Goal: Check status: Check status

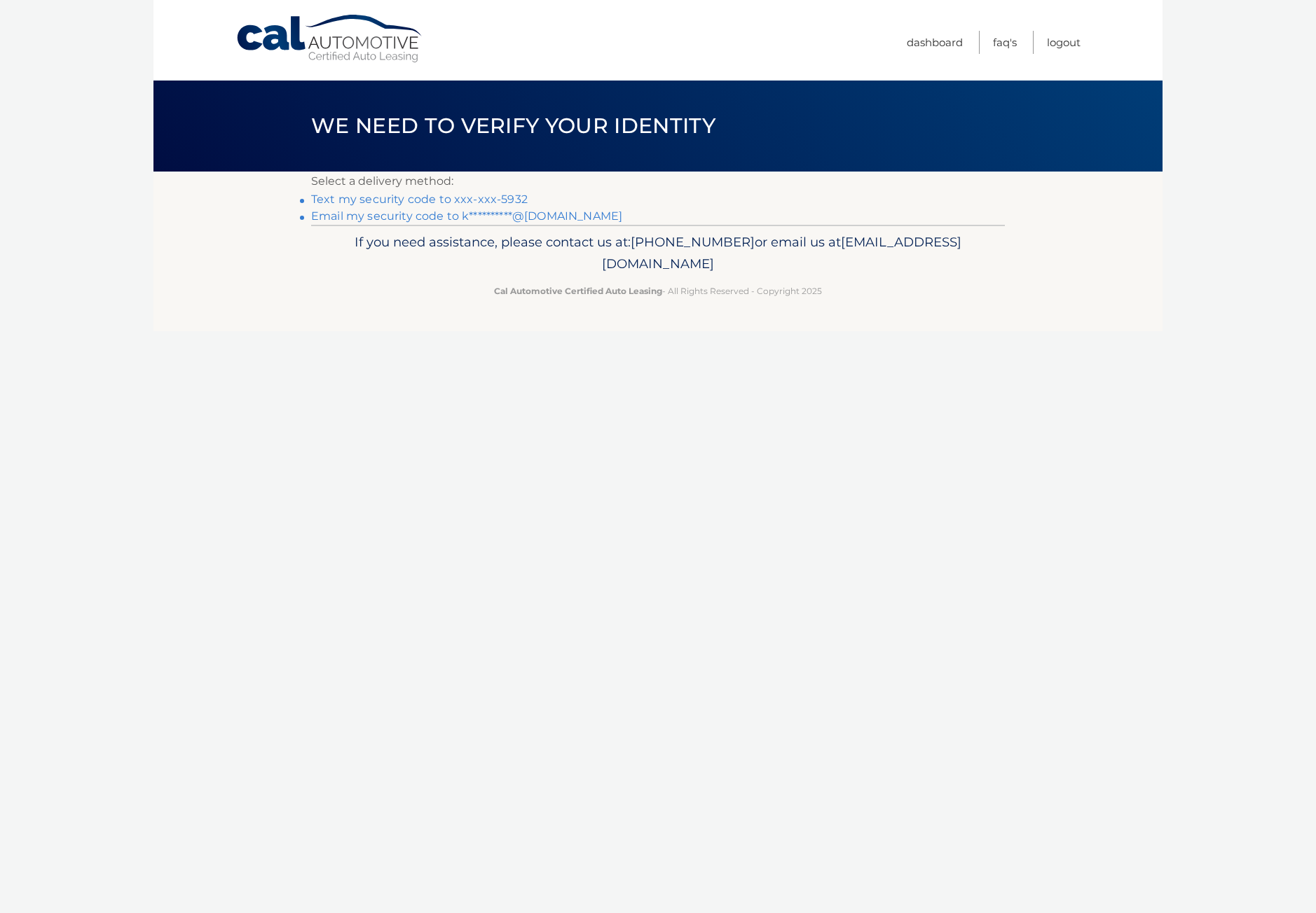
click at [435, 199] on link "Text my security code to xxx-xxx-5932" at bounding box center [419, 199] width 217 height 13
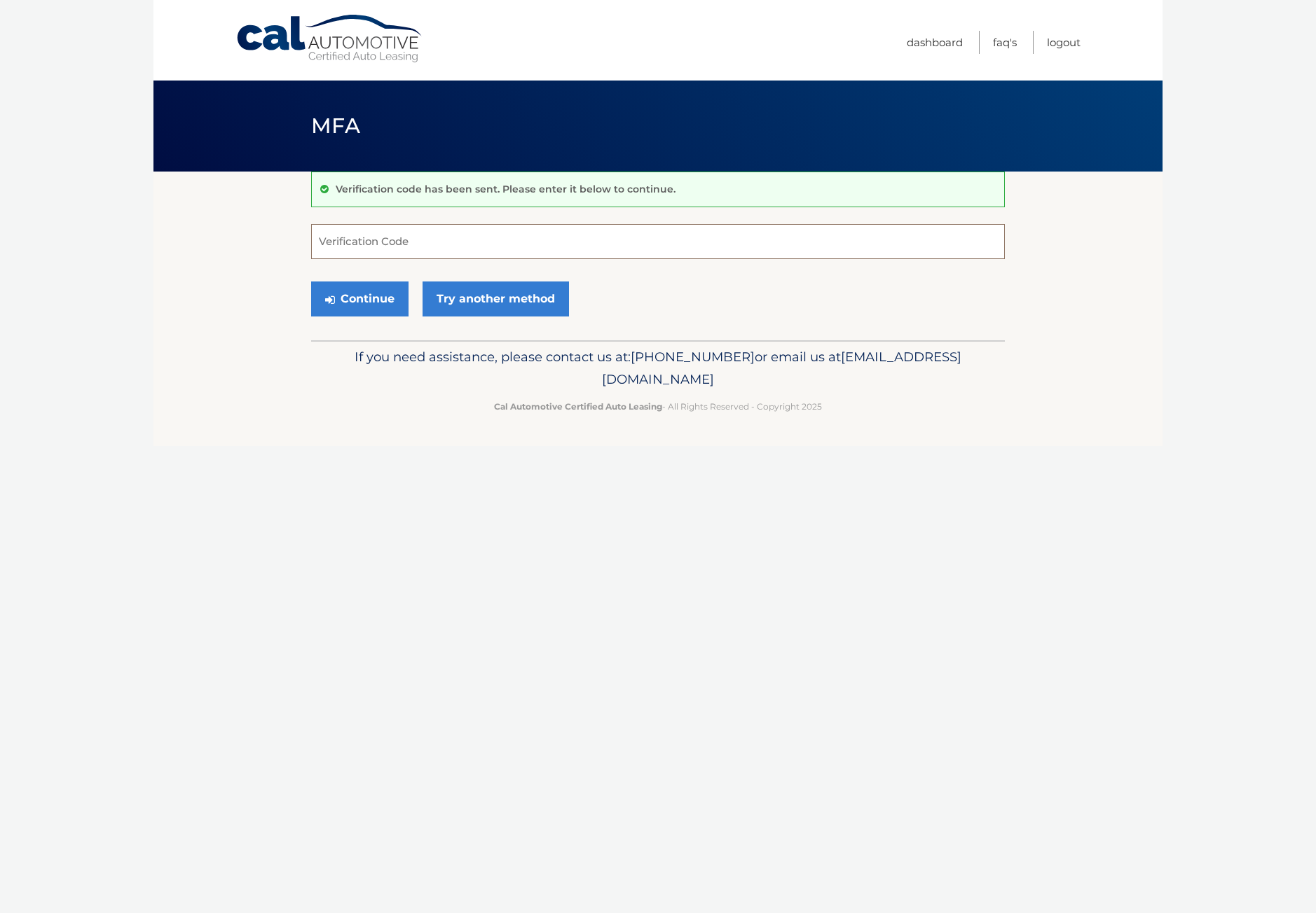
click at [408, 251] on input "Verification Code" at bounding box center [658, 241] width 694 height 35
click at [400, 244] on input "Verification Code" at bounding box center [658, 241] width 694 height 35
type input "392962"
click at [373, 300] on button "Continue" at bounding box center [359, 299] width 97 height 35
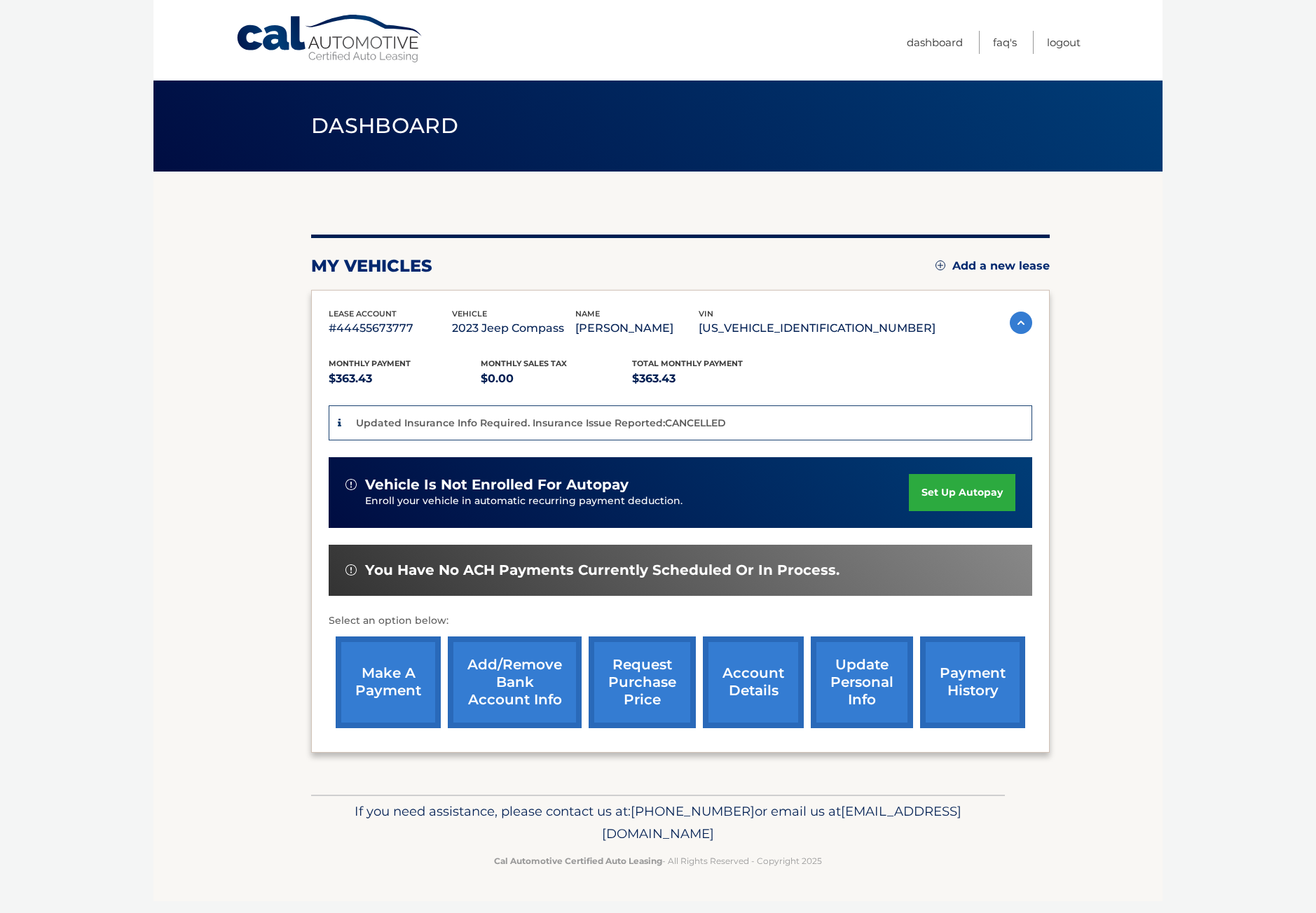
click at [610, 422] on p "Updated Insurance Info Required. Insurance Issue Reported:CANCELLED" at bounding box center [541, 423] width 370 height 12
click at [719, 427] on p "Updated Insurance Info Required. Insurance Issue Reported:CANCELLED" at bounding box center [541, 423] width 370 height 12
click at [357, 123] on span "Dashboard" at bounding box center [384, 125] width 147 height 26
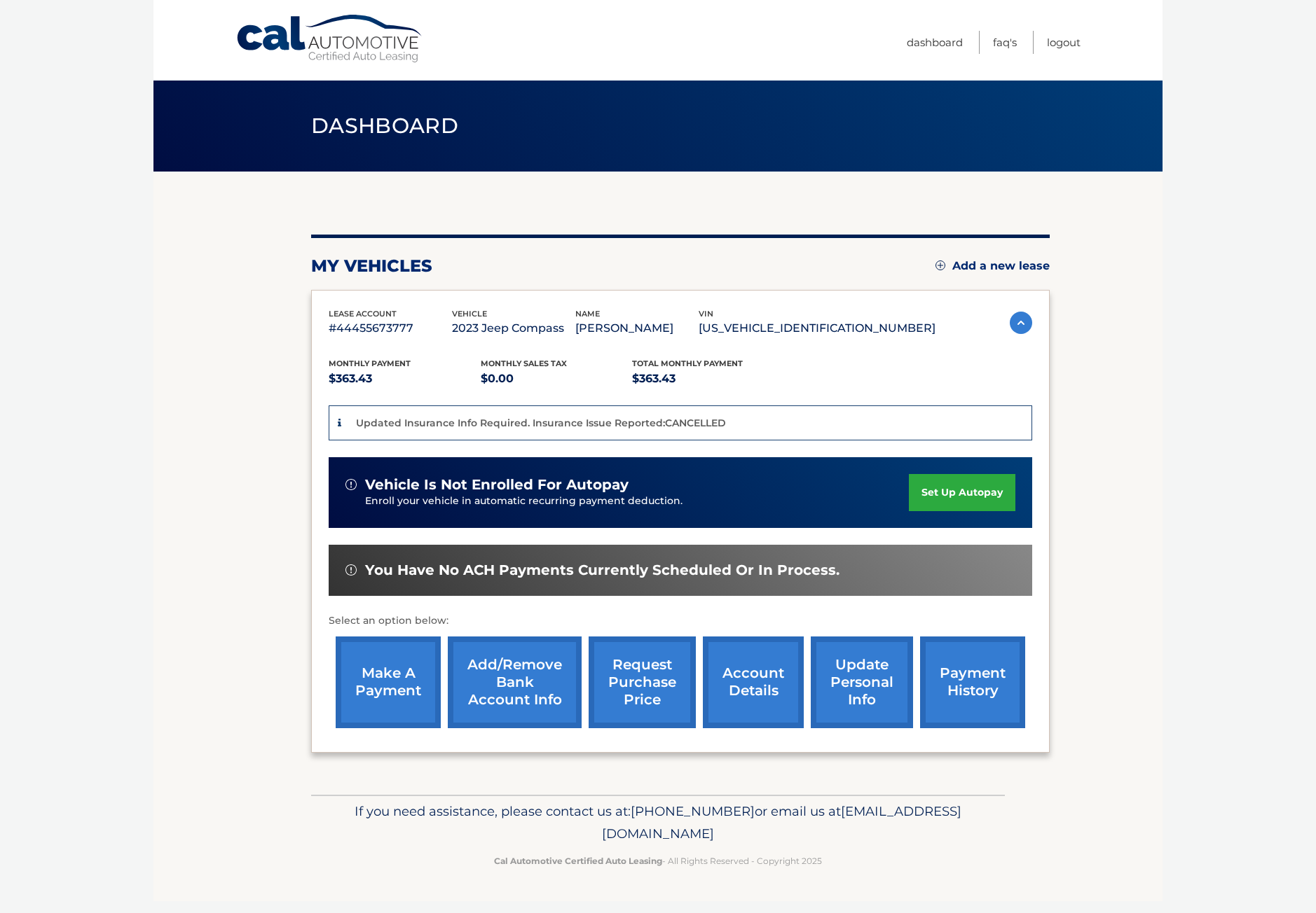
drag, startPoint x: 782, startPoint y: 829, endPoint x: 530, endPoint y: 835, distance: 252.1
click at [530, 835] on p "If you need assistance, please contact us at: [PHONE_NUMBER] or email us at [EM…" at bounding box center [658, 822] width 676 height 45
click at [747, 693] on link "account details" at bounding box center [753, 682] width 101 height 91
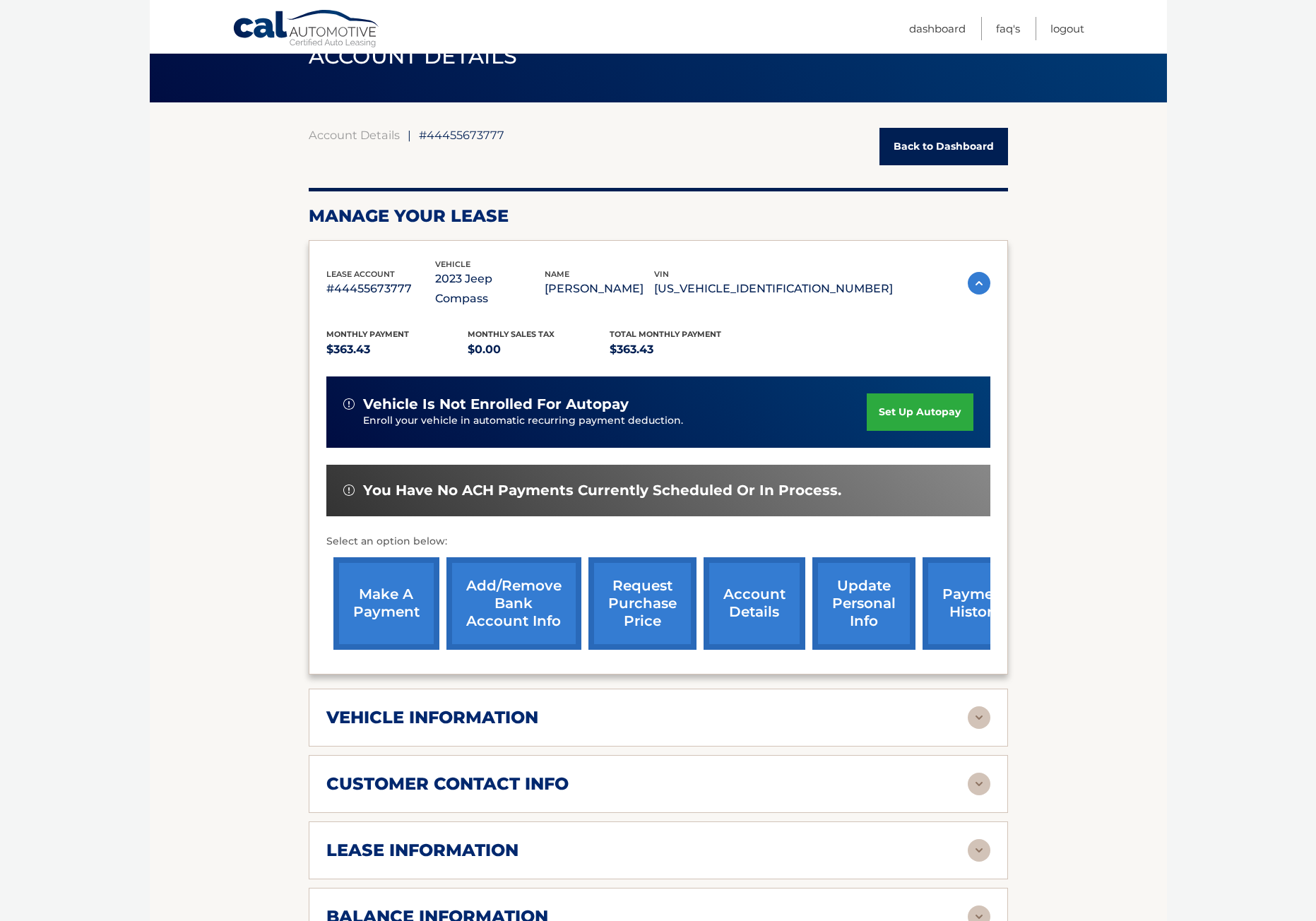
scroll to position [141, 0]
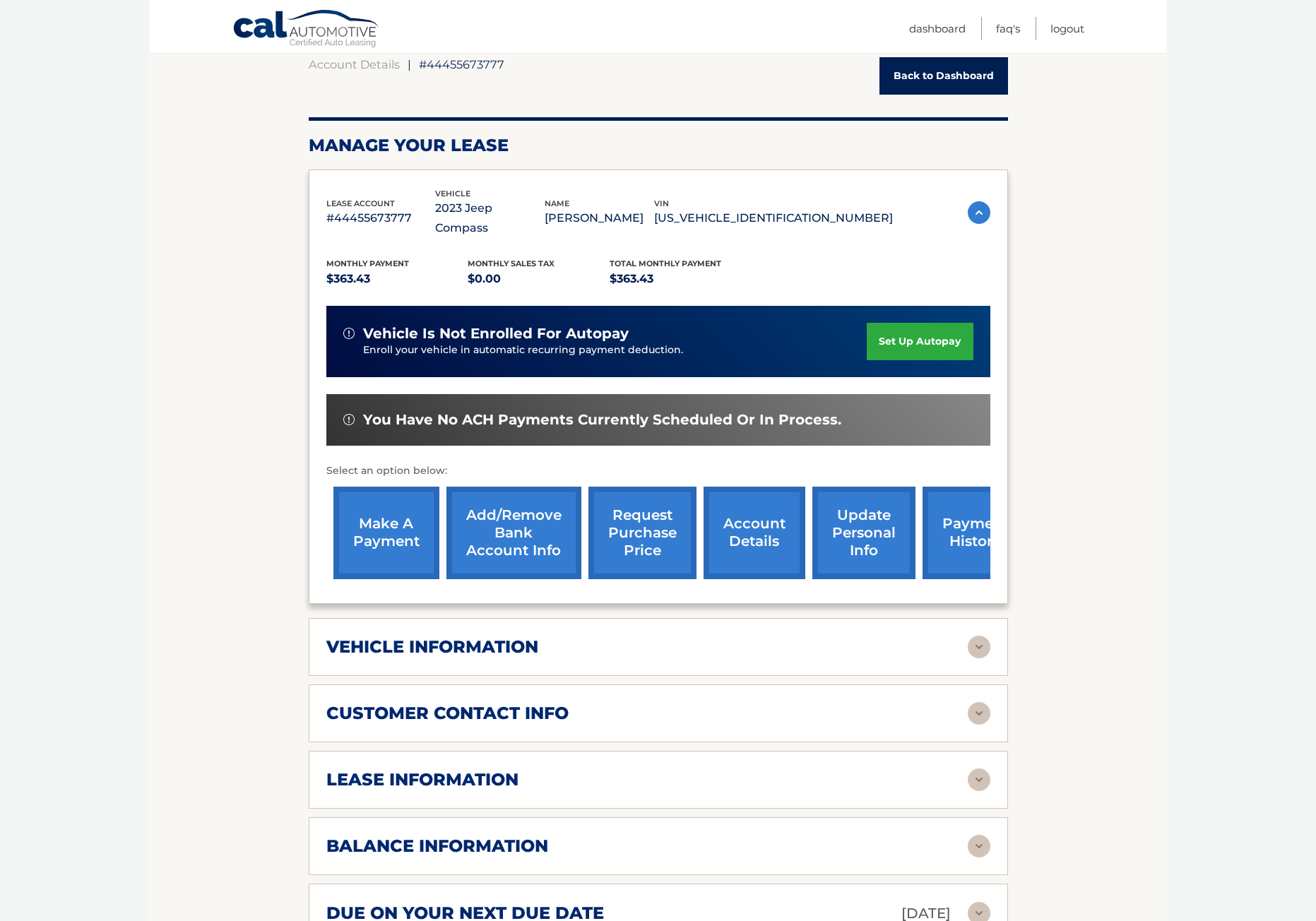
click at [569, 637] on div "vehicle information" at bounding box center [646, 647] width 641 height 21
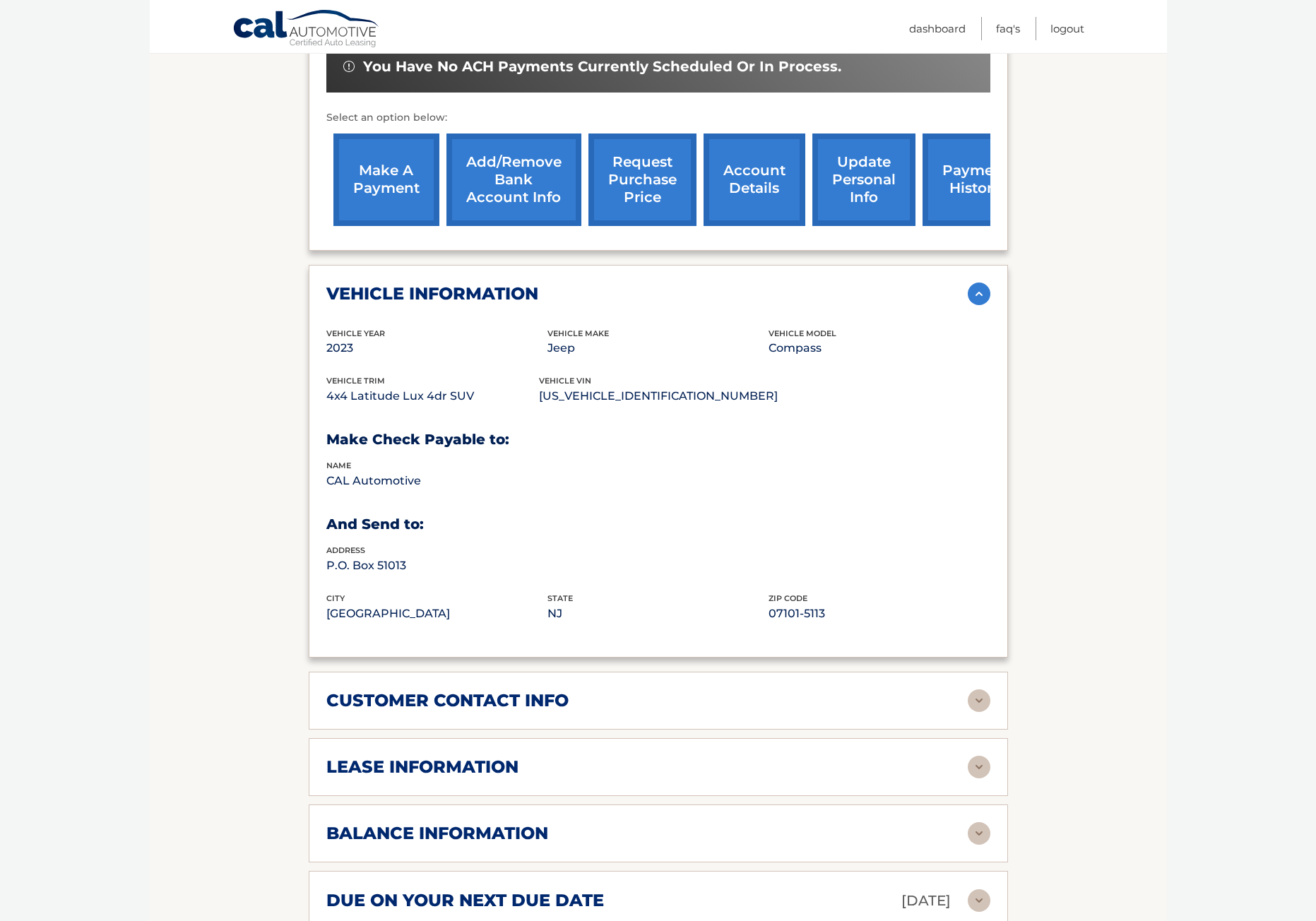
scroll to position [565, 0]
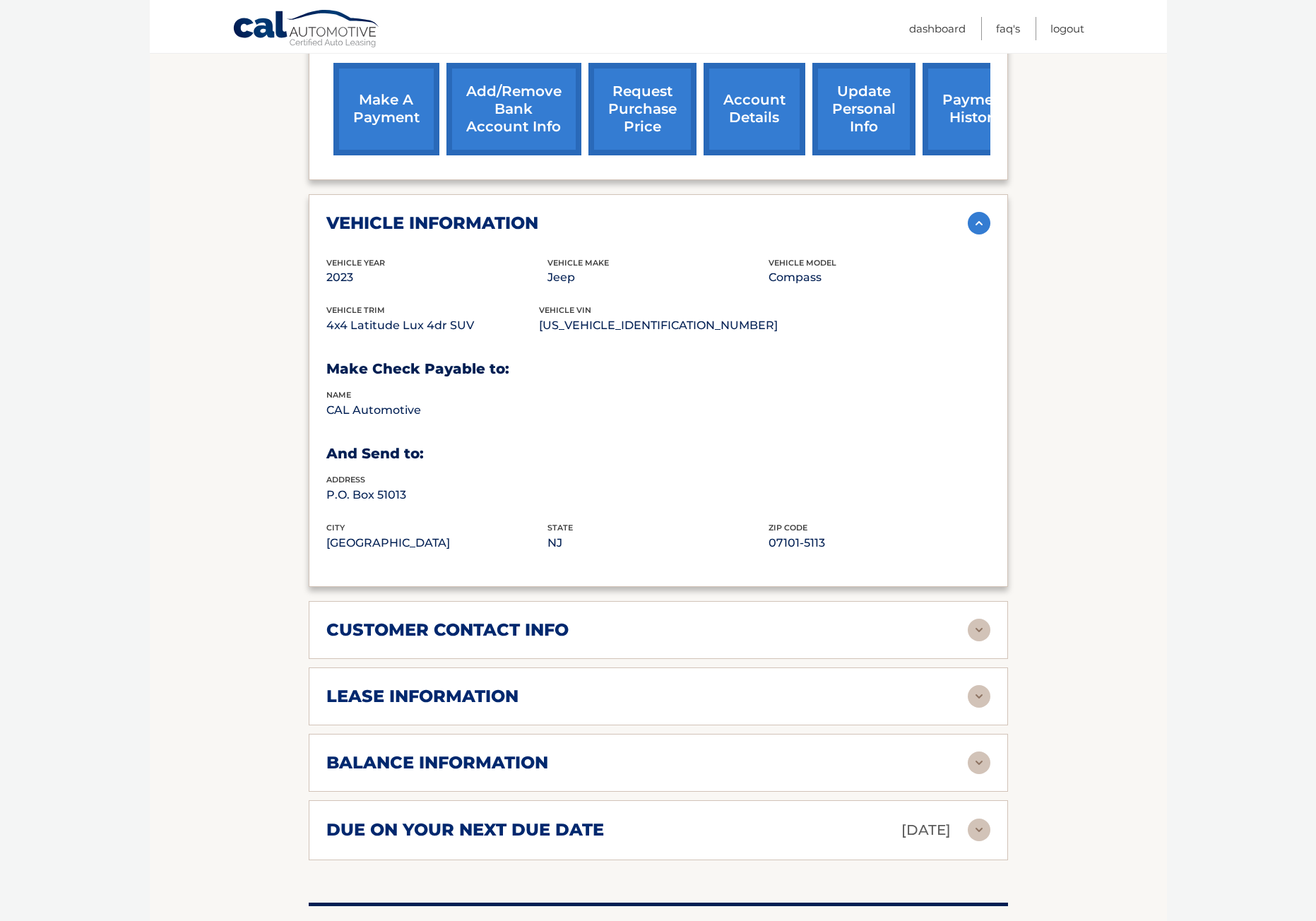
click at [572, 620] on div "customer contact info" at bounding box center [646, 630] width 641 height 21
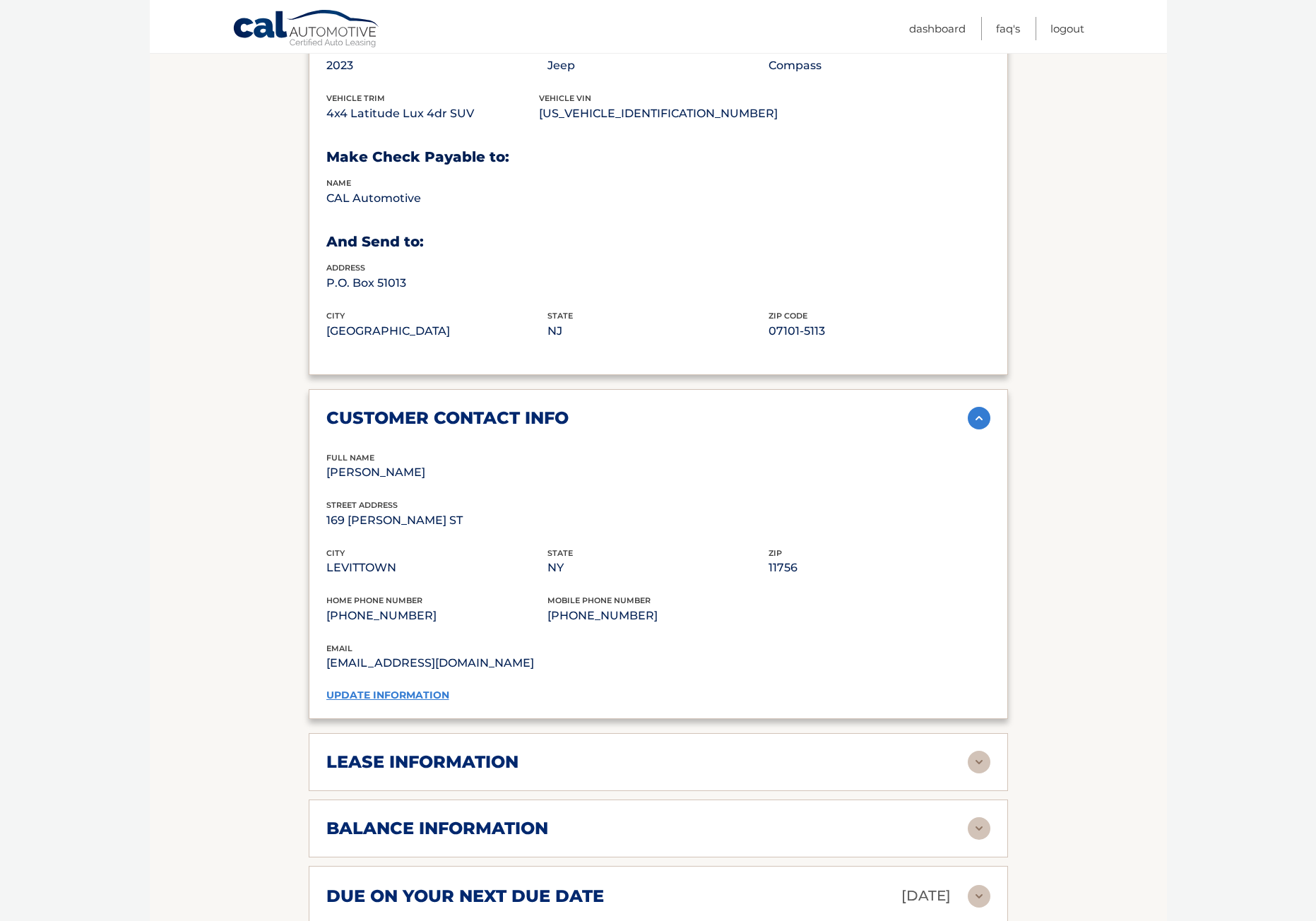
scroll to position [848, 0]
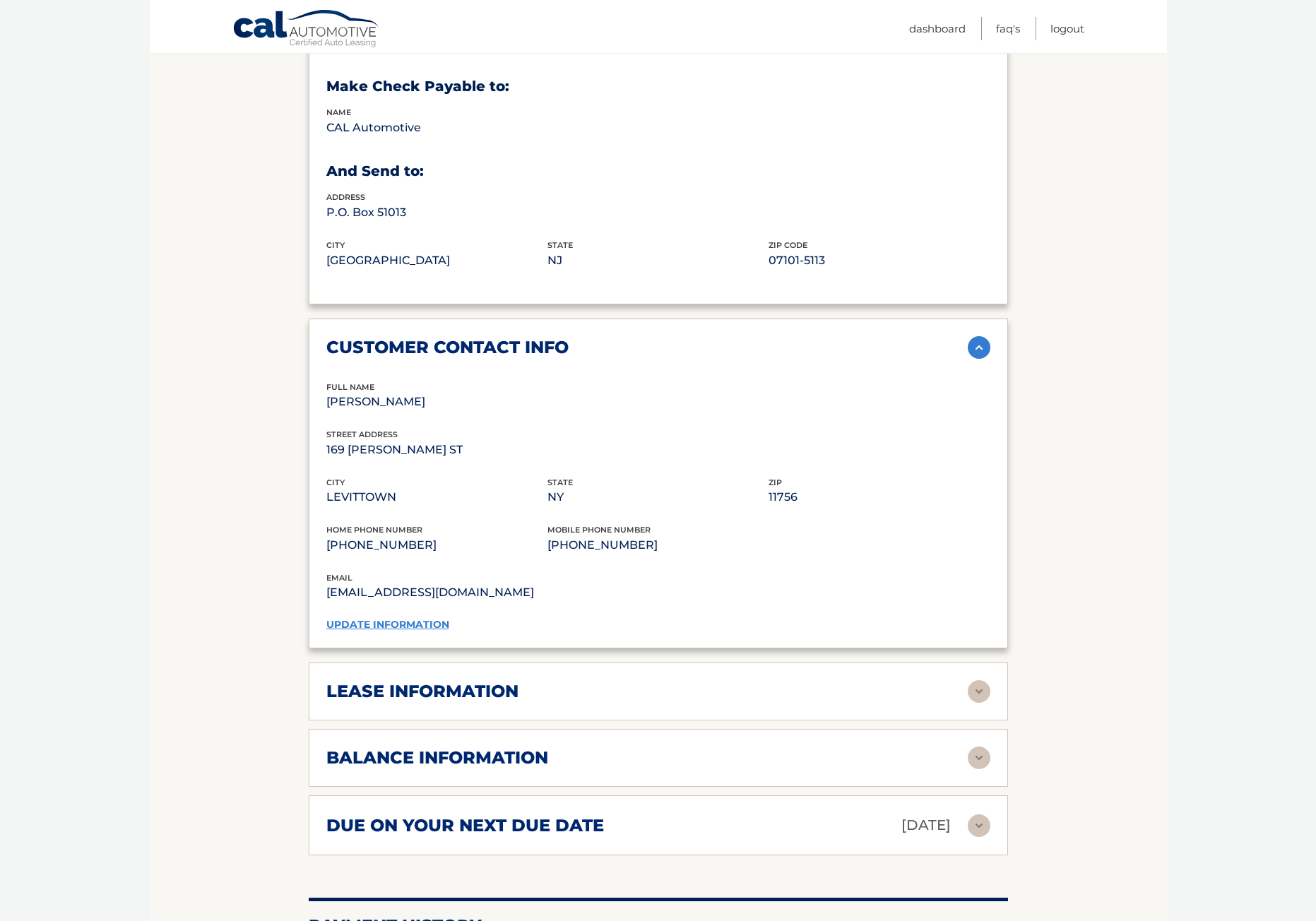
click at [561, 682] on div "lease information" at bounding box center [646, 691] width 641 height 21
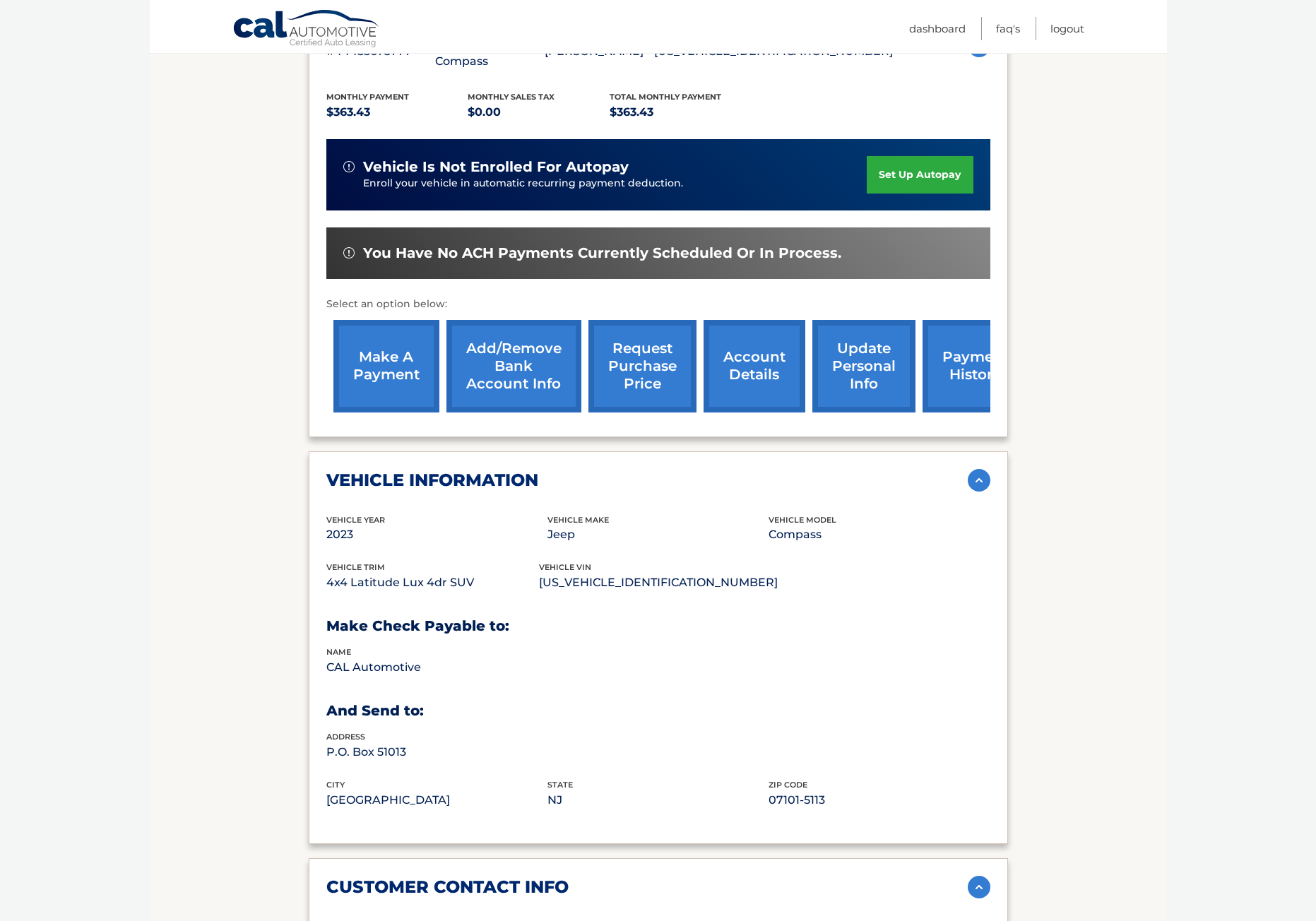
scroll to position [0, 0]
